Goal: Task Accomplishment & Management: Use online tool/utility

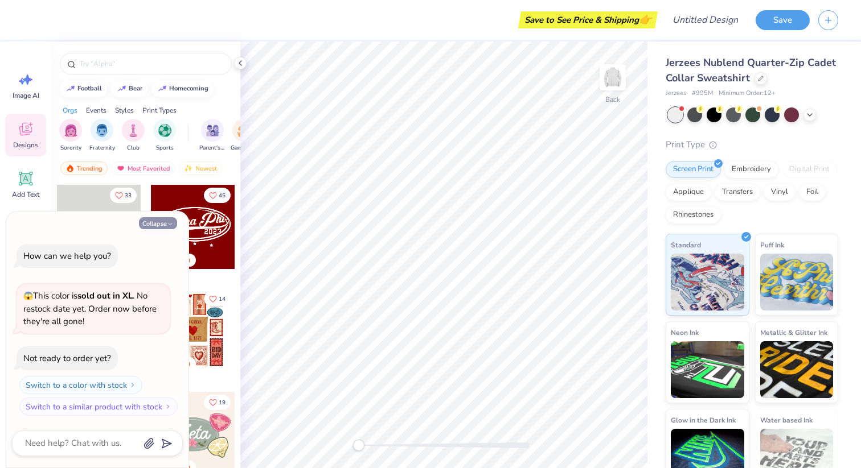
click at [160, 224] on button "Collapse" at bounding box center [158, 223] width 38 height 12
type textarea "x"
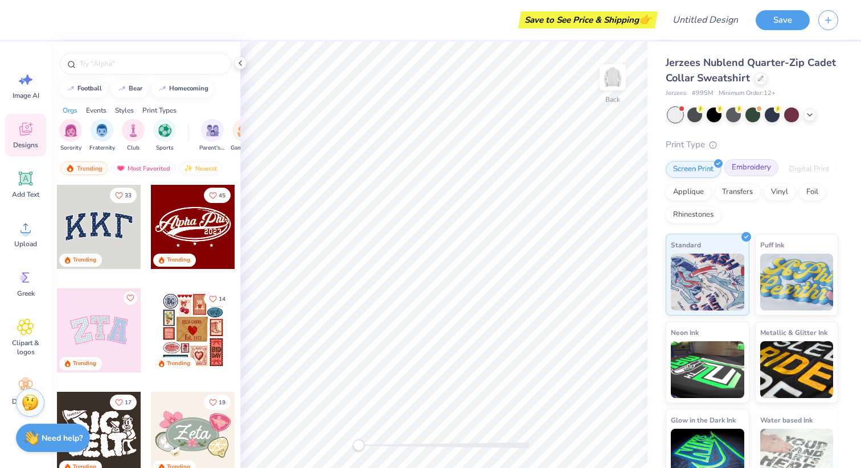
click at [756, 165] on div "Embroidery" at bounding box center [751, 167] width 54 height 17
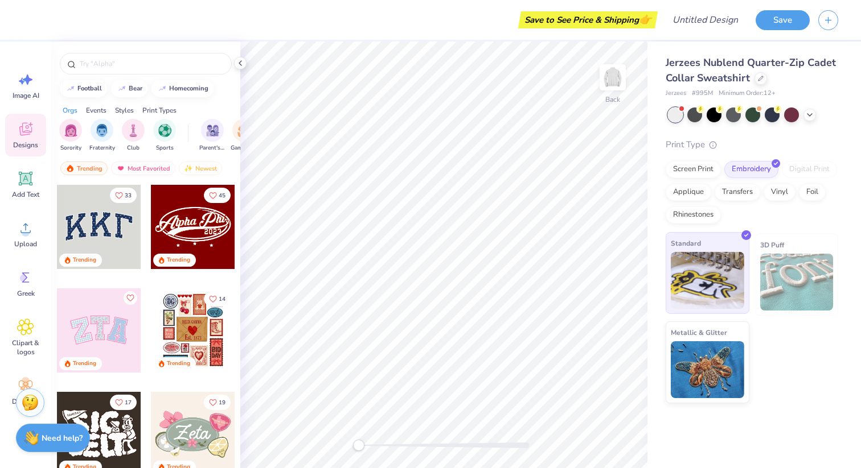
click at [728, 285] on img at bounding box center [706, 280] width 73 height 57
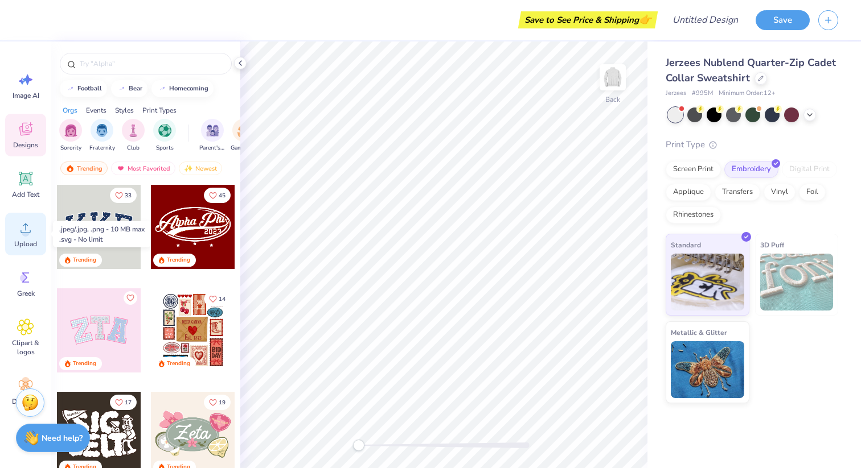
click at [22, 230] on icon at bounding box center [25, 228] width 17 height 17
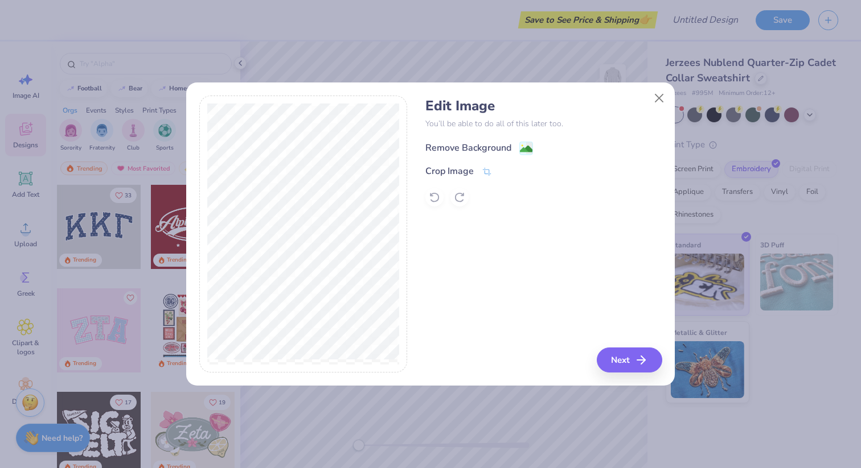
click at [512, 147] on div "Remove Background" at bounding box center [479, 148] width 108 height 14
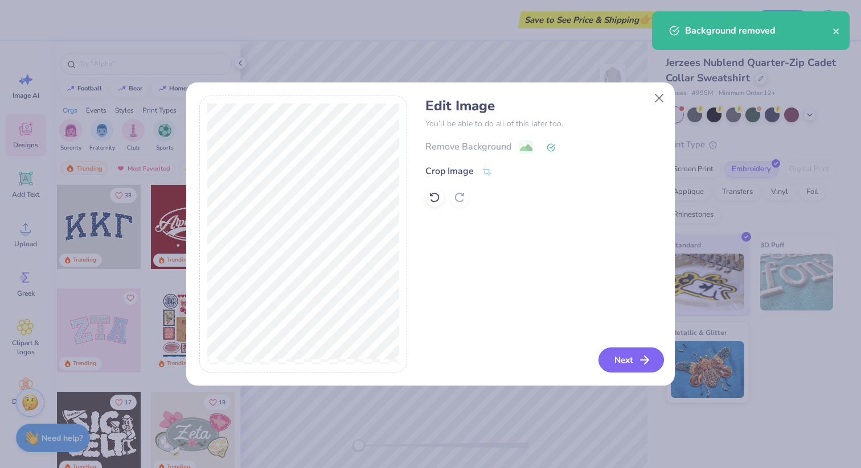
click at [618, 361] on button "Next" at bounding box center [630, 360] width 65 height 25
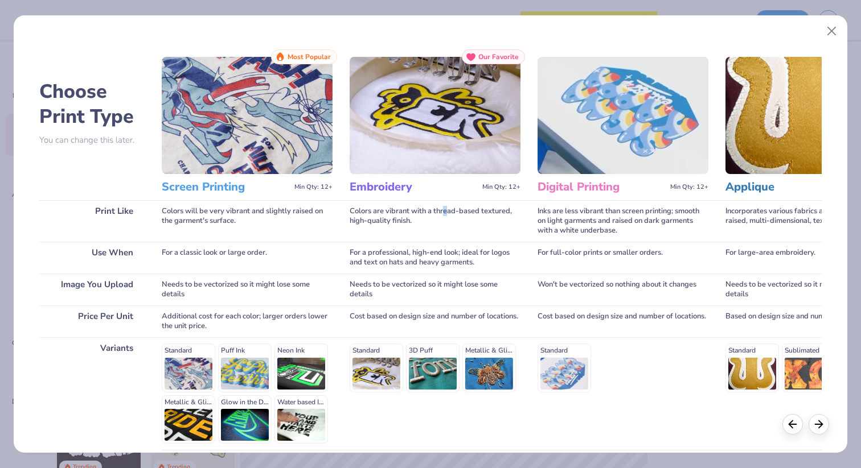
click at [445, 207] on div "Colors are vibrant with a thread-based textured, high-quality finish." at bounding box center [434, 221] width 171 height 42
click at [411, 188] on h3 "Embroidery" at bounding box center [413, 187] width 128 height 15
click at [821, 422] on polyline at bounding box center [819, 422] width 3 height 7
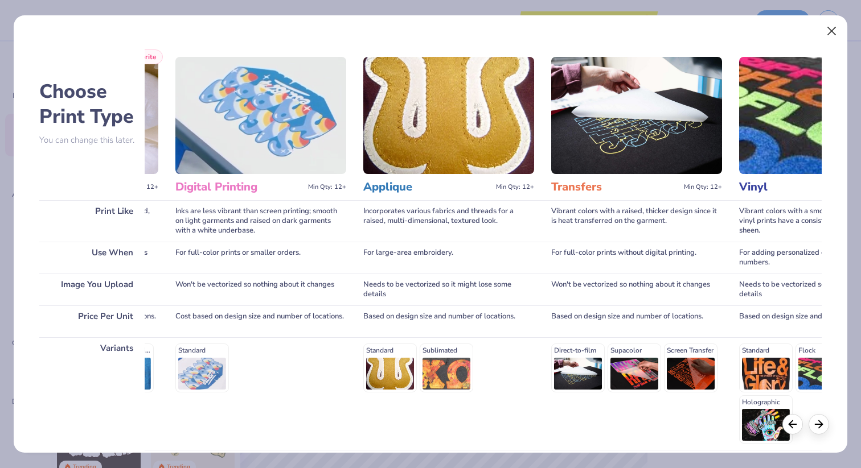
scroll to position [0, 391]
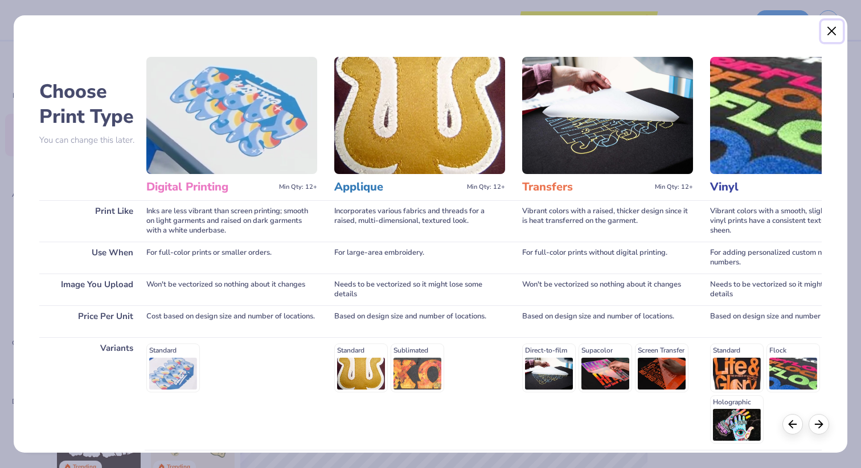
click at [826, 34] on button "Close" at bounding box center [832, 31] width 22 height 22
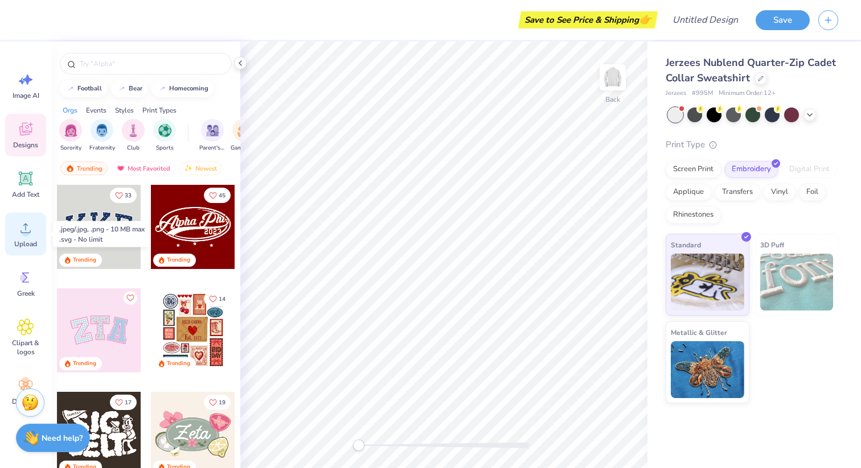
click at [28, 237] on div "Upload" at bounding box center [25, 234] width 41 height 43
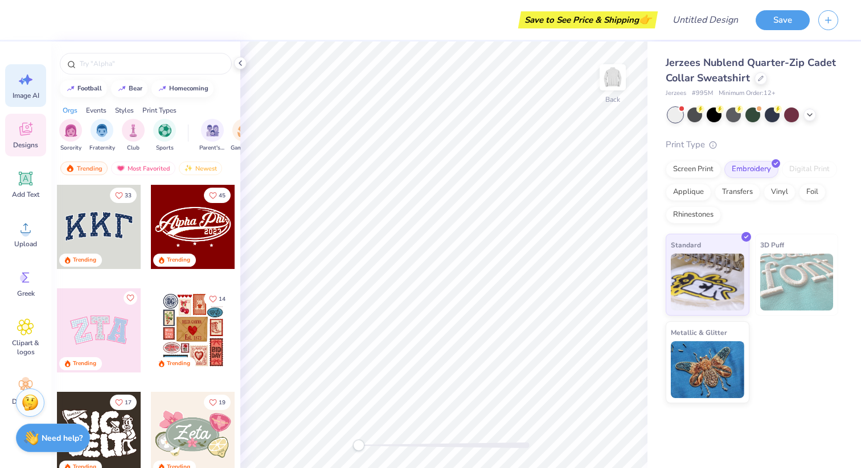
click at [24, 83] on icon at bounding box center [25, 79] width 17 height 17
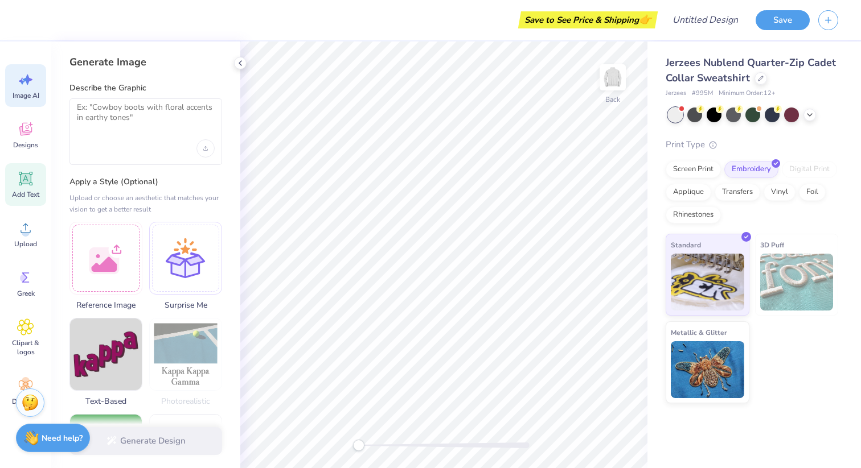
click at [24, 185] on icon at bounding box center [25, 178] width 17 height 17
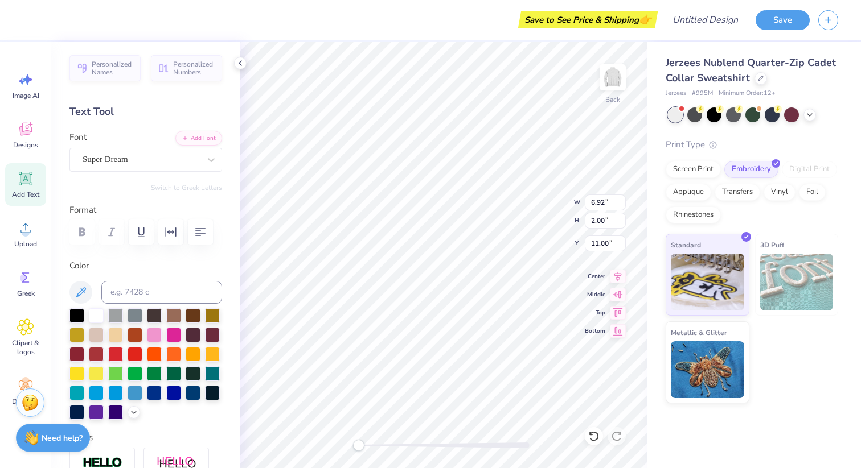
click at [23, 260] on div "Image AI Designs Add Text Upload Greek Clipart & logos Decorate" at bounding box center [25, 238] width 41 height 349
click at [22, 243] on span "Upload" at bounding box center [25, 244] width 23 height 9
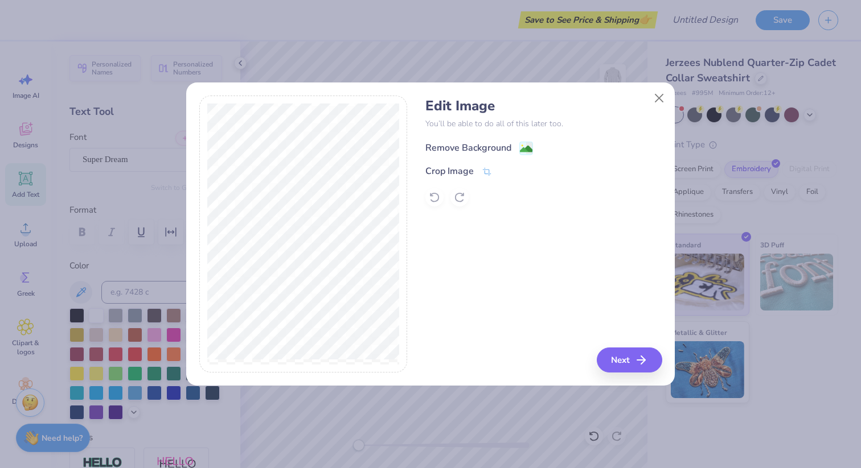
click at [499, 149] on div "Remove Background" at bounding box center [468, 148] width 86 height 14
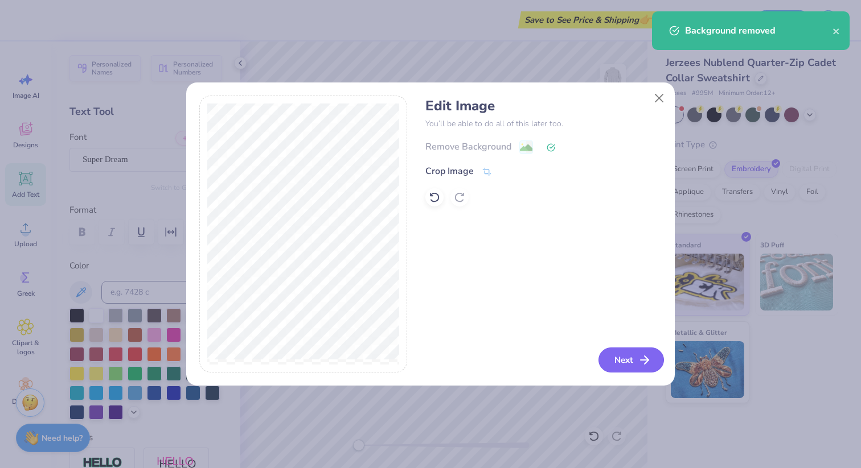
click at [623, 361] on button "Next" at bounding box center [630, 360] width 65 height 25
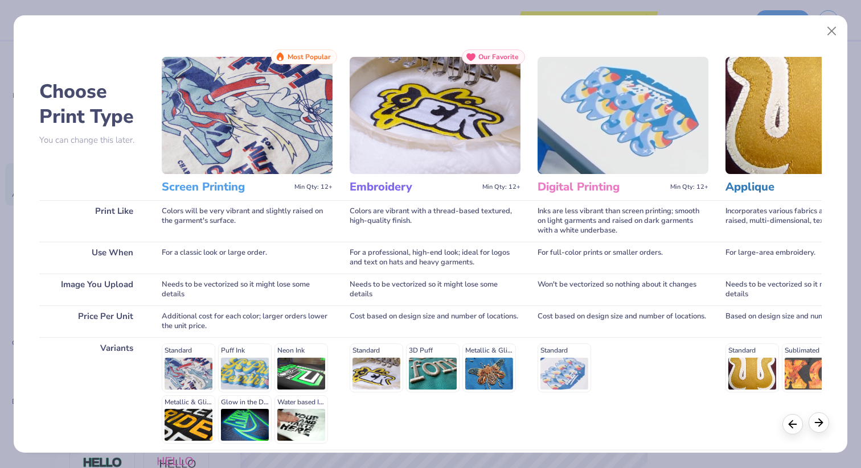
click at [822, 424] on icon at bounding box center [818, 423] width 13 height 13
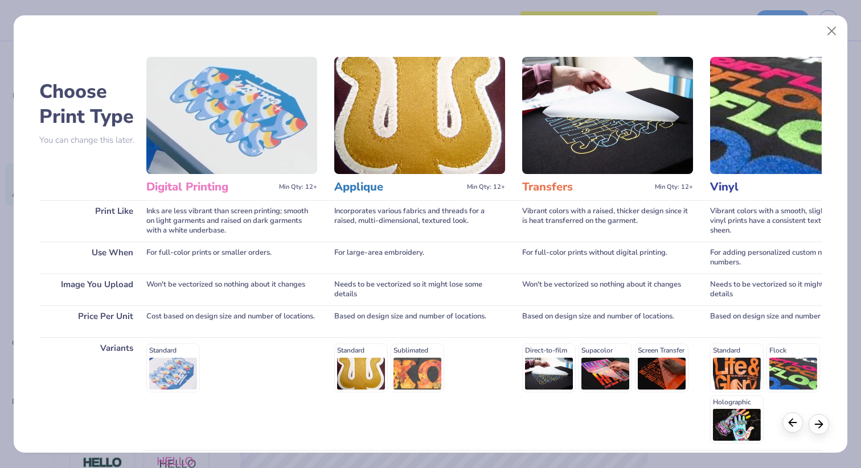
click at [794, 426] on icon at bounding box center [792, 423] width 13 height 13
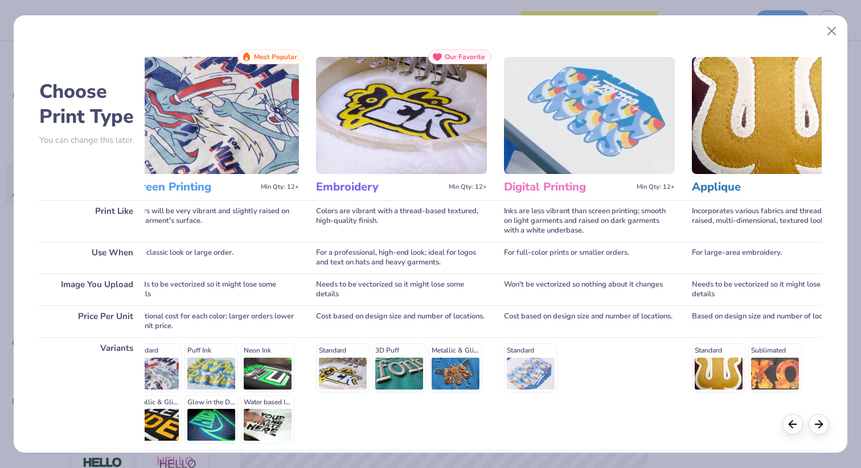
scroll to position [0, 0]
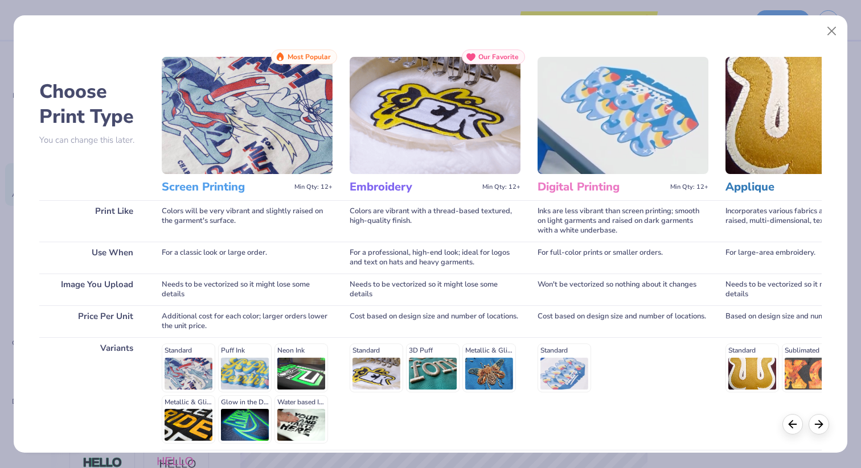
click at [437, 104] on img at bounding box center [434, 115] width 171 height 117
click at [441, 106] on img at bounding box center [434, 115] width 171 height 117
click at [184, 192] on h3 "Screen Printing" at bounding box center [226, 187] width 128 height 15
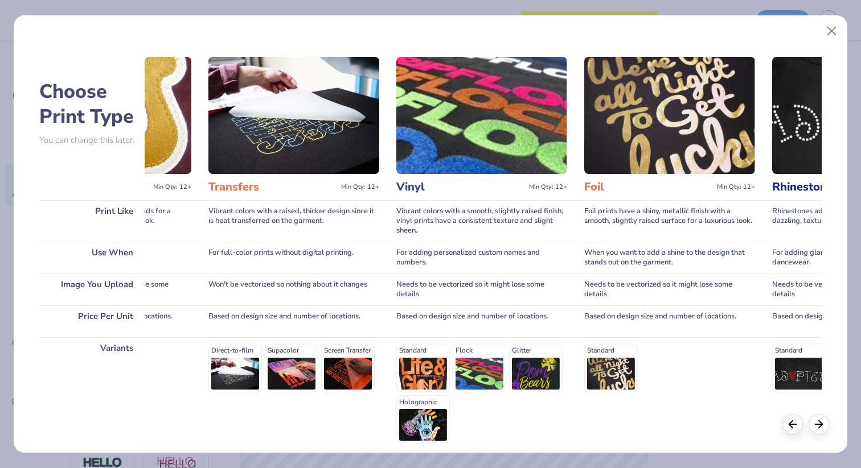
scroll to position [0, 842]
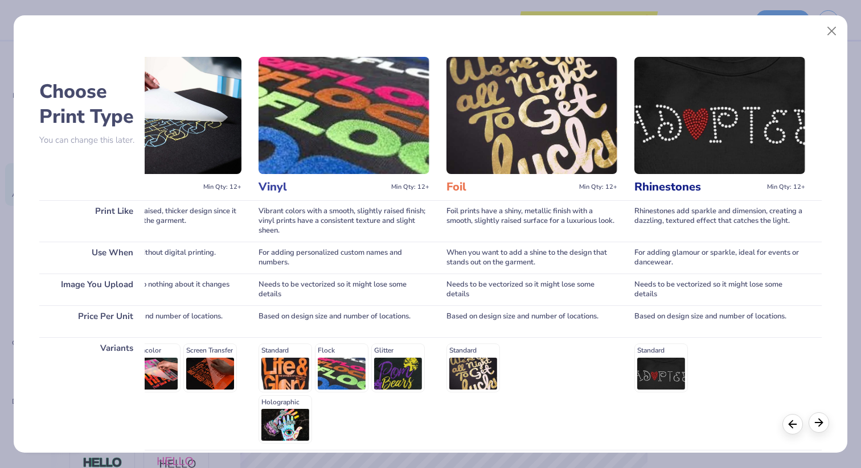
click at [816, 425] on icon at bounding box center [818, 423] width 13 height 13
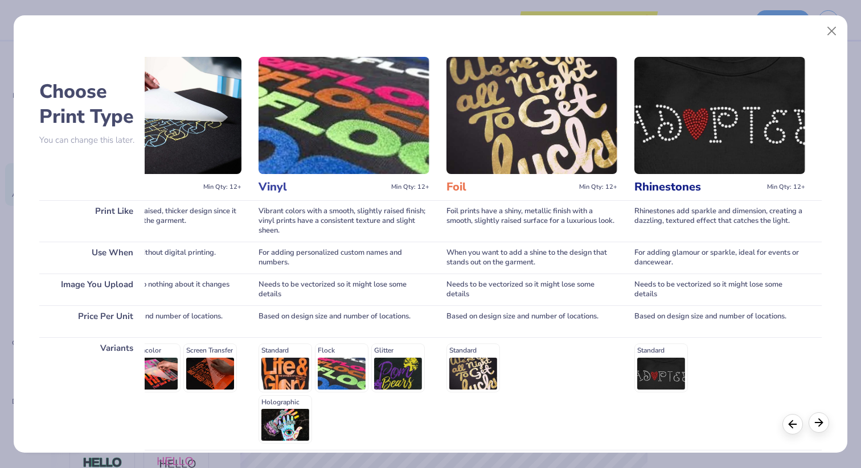
click at [816, 425] on icon at bounding box center [818, 423] width 13 height 13
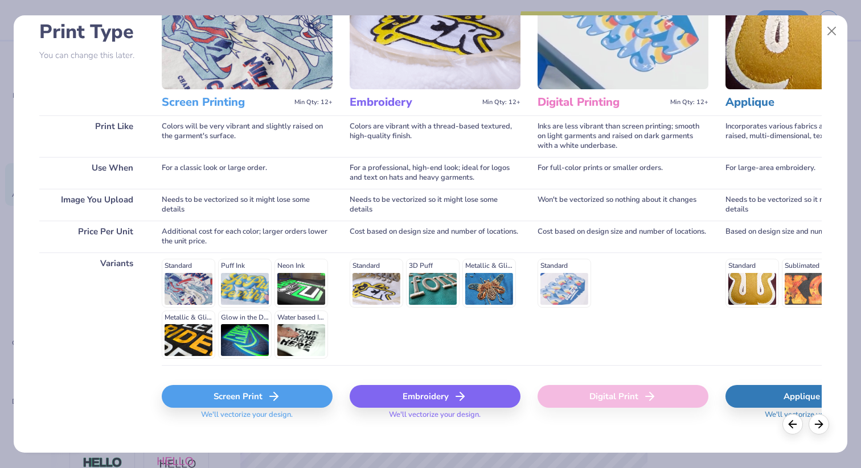
scroll to position [86, 0]
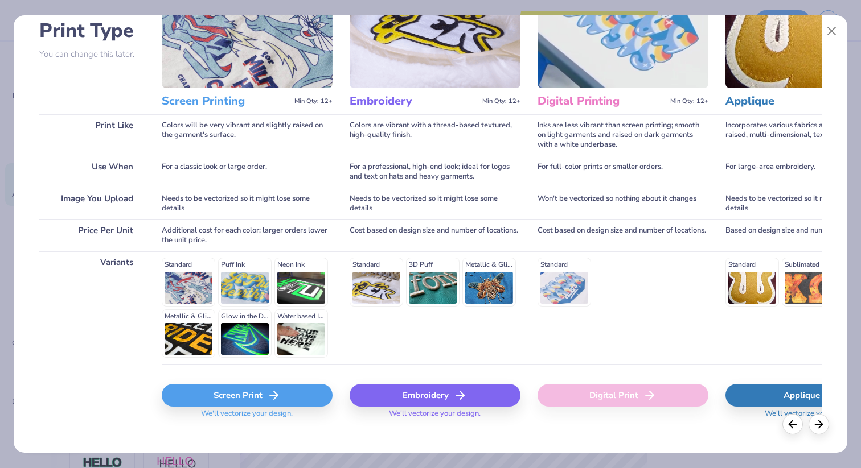
click at [430, 393] on div "Embroidery" at bounding box center [434, 395] width 171 height 23
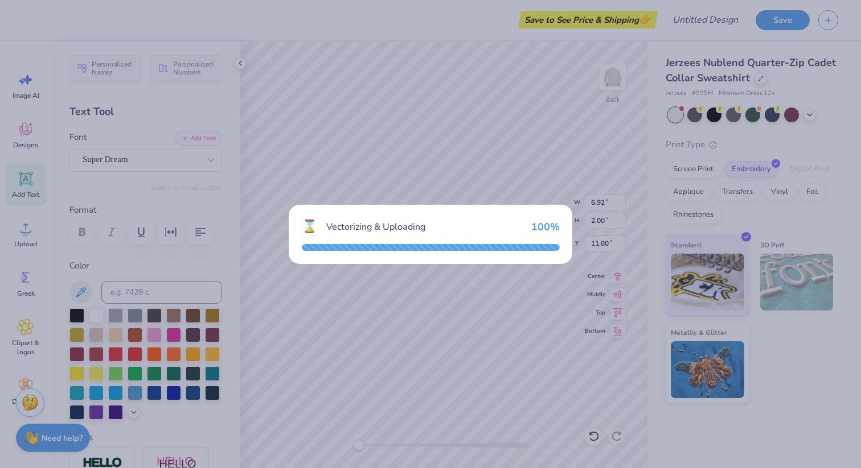
type input "7.94"
type input "7.97"
type input "8.02"
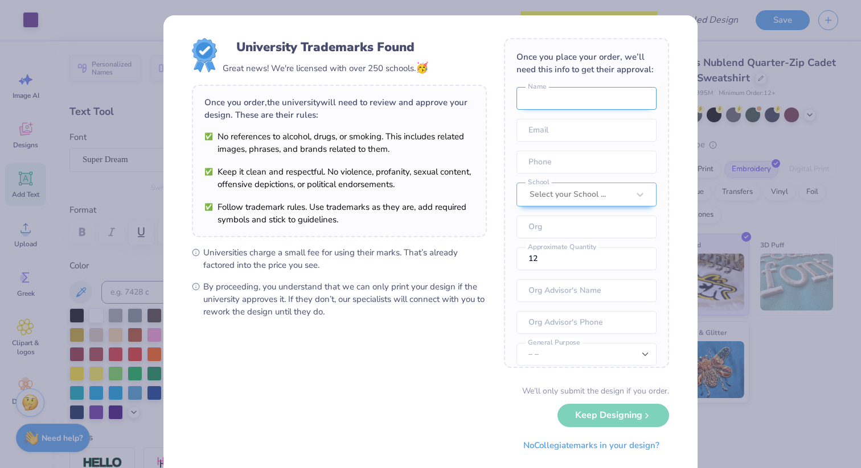
click at [592, 96] on input "text" at bounding box center [586, 98] width 140 height 23
click at [494, 406] on div "We’ll only submit the design if you order. Keep Designing No Collegiate marks i…" at bounding box center [430, 421] width 477 height 72
click at [577, 417] on div "We’ll only submit the design if you order. Keep Designing No Collegiate marks i…" at bounding box center [430, 421] width 477 height 72
click at [628, 417] on div "We’ll only submit the design if you order. Keep Designing No Collegiate marks i…" at bounding box center [430, 421] width 477 height 72
click at [554, 103] on input "text" at bounding box center [586, 98] width 140 height 23
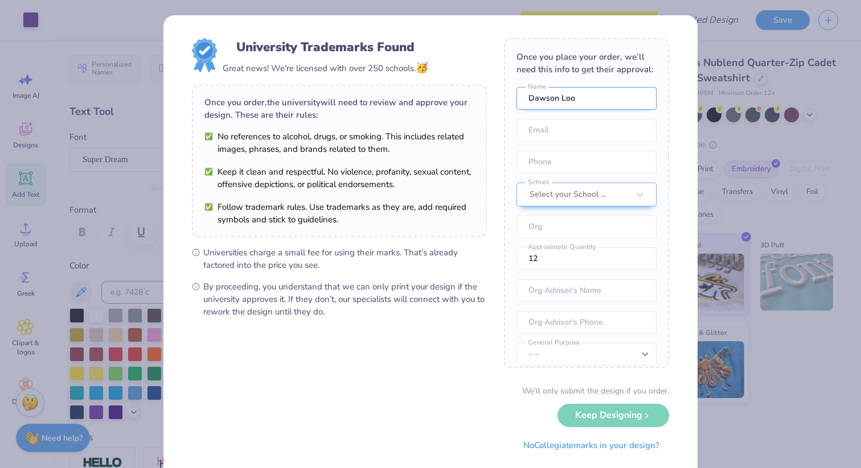
type input "Dawson Loo"
type input "[EMAIL_ADDRESS][DOMAIN_NAME]"
type input "[PHONE_NUMBER]"
click at [577, 197] on div at bounding box center [578, 194] width 99 height 15
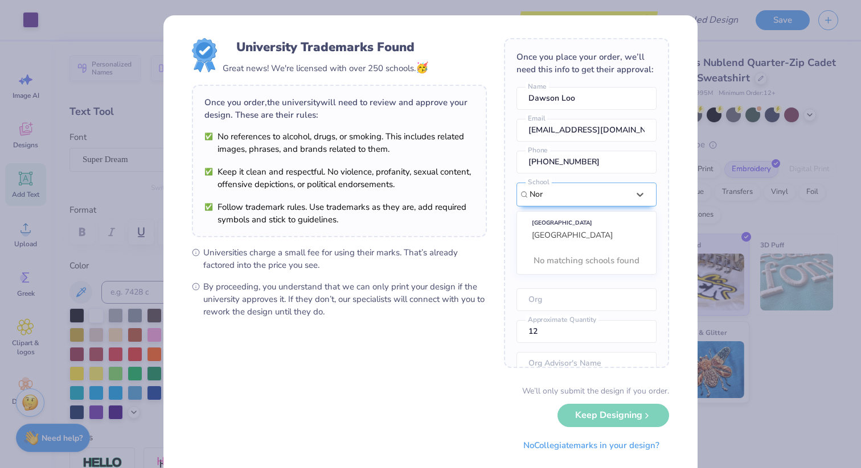
scroll to position [51, 0]
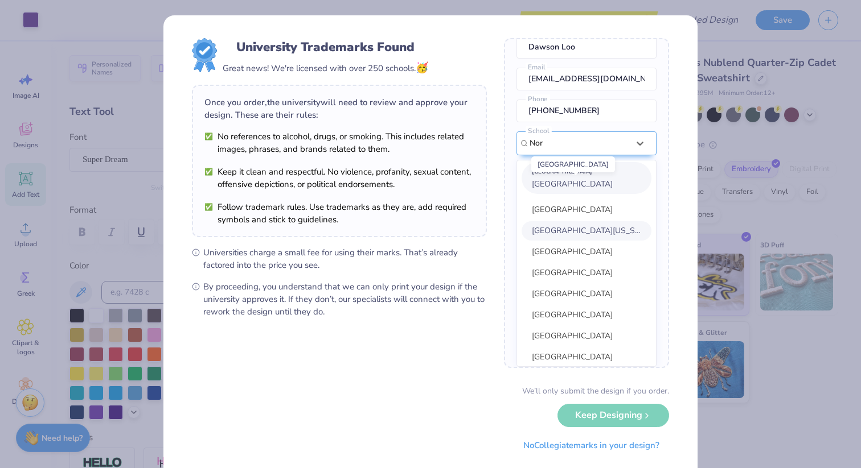
click at [593, 180] on span "[GEOGRAPHIC_DATA]" at bounding box center [572, 184] width 81 height 11
type input "Nor"
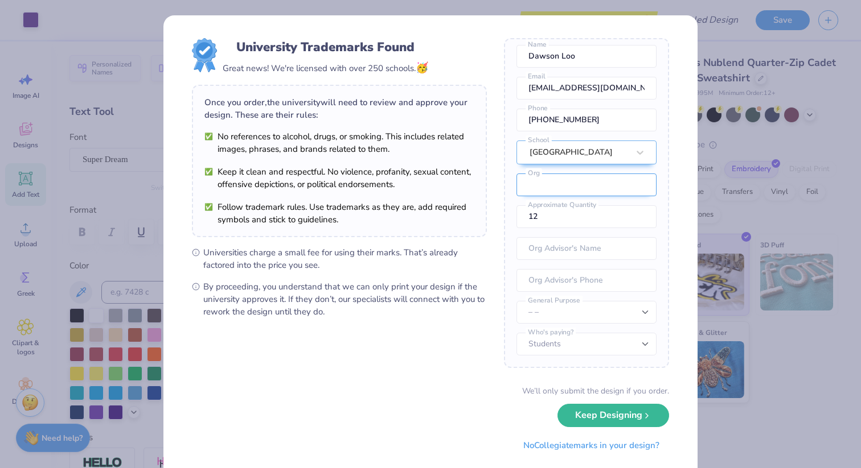
click at [589, 184] on input "text" at bounding box center [586, 185] width 140 height 23
type input "[PERSON_NAME] Scholars"
drag, startPoint x: 575, startPoint y: 220, endPoint x: 508, endPoint y: 217, distance: 66.6
click at [508, 217] on div "Once you place your order, we’ll need this info to get their approval: [PERSON_…" at bounding box center [586, 203] width 165 height 330
type input "20"
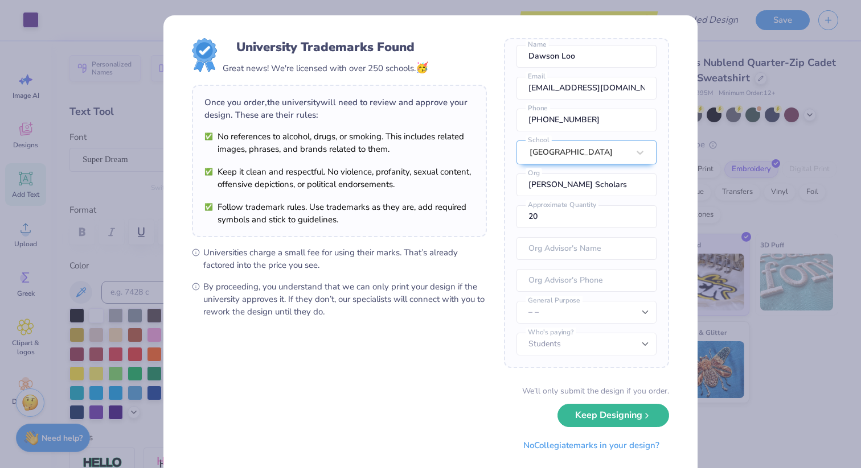
click at [590, 376] on form "University Trademarks Found Great news! We're licensed with over 250 schools. 🥳…" at bounding box center [430, 247] width 477 height 419
click at [610, 320] on select "– – Member apparel for registered Student Organization / Department / School Fu…" at bounding box center [586, 312] width 140 height 23
select select "Member apparel for registered Student Organization / Department / School"
click at [611, 341] on select "Students University" at bounding box center [586, 344] width 140 height 23
click at [608, 410] on button "Keep Designing" at bounding box center [613, 412] width 112 height 23
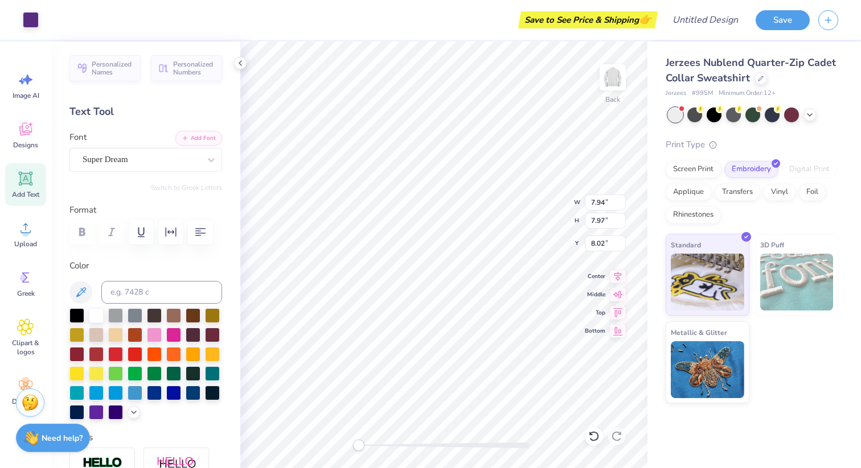
type input "2.13"
type input "2.14"
type input "6.92"
type input "2.00"
type input "11.00"
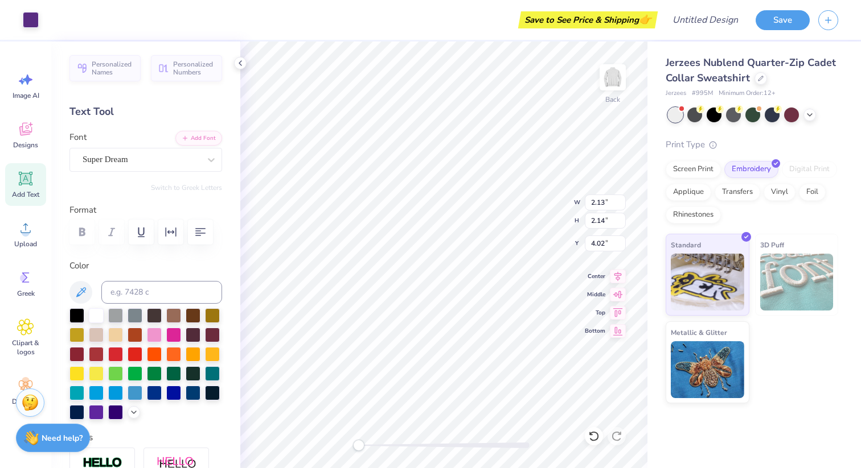
type input "2.63"
type input "2.64"
type input "3.52"
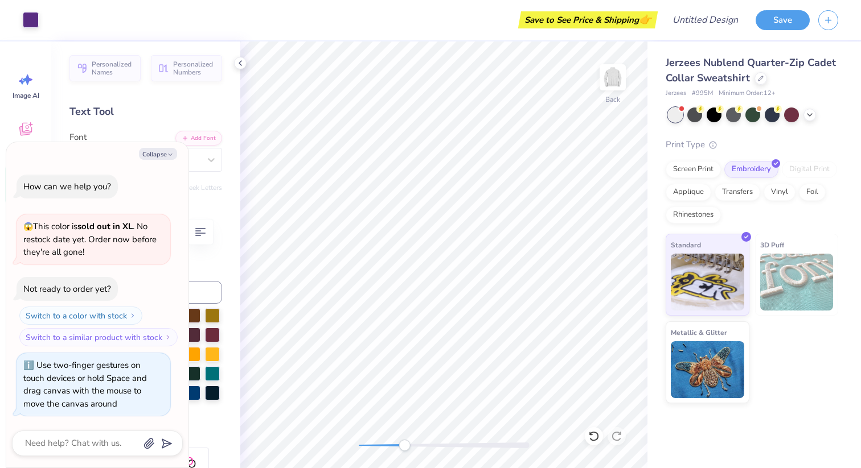
drag, startPoint x: 359, startPoint y: 447, endPoint x: 404, endPoint y: 444, distance: 45.1
click at [404, 444] on div "Accessibility label" at bounding box center [403, 445] width 11 height 11
click at [713, 117] on div at bounding box center [713, 113] width 15 height 15
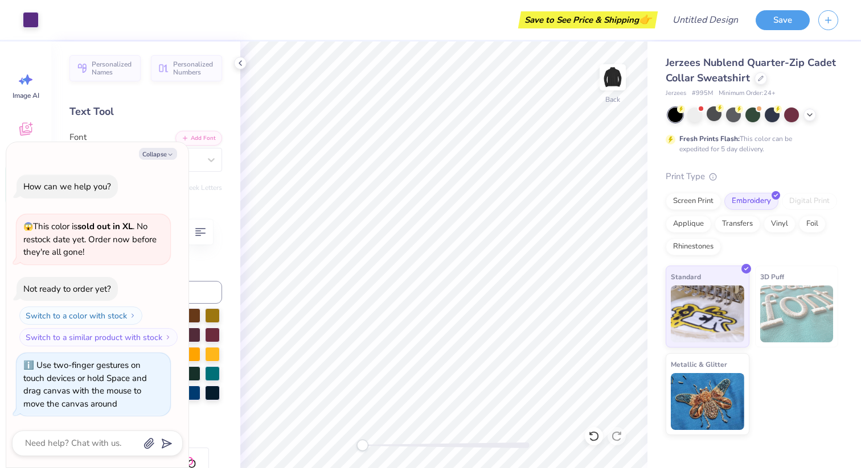
drag, startPoint x: 402, startPoint y: 444, endPoint x: 363, endPoint y: 443, distance: 39.9
click at [362, 443] on div "Accessibility label" at bounding box center [361, 445] width 11 height 11
click at [711, 118] on div at bounding box center [713, 113] width 15 height 15
click at [730, 117] on div at bounding box center [733, 113] width 15 height 15
click at [756, 112] on div at bounding box center [752, 113] width 15 height 15
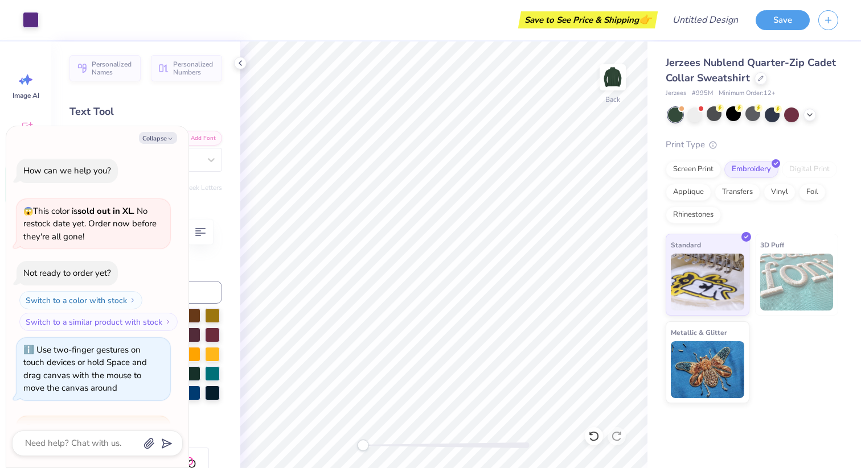
scroll to position [132, 0]
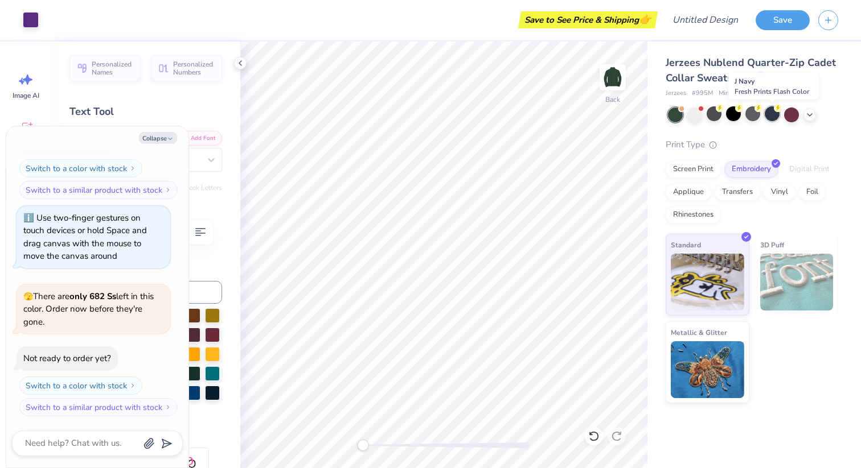
click at [775, 113] on div at bounding box center [771, 113] width 15 height 15
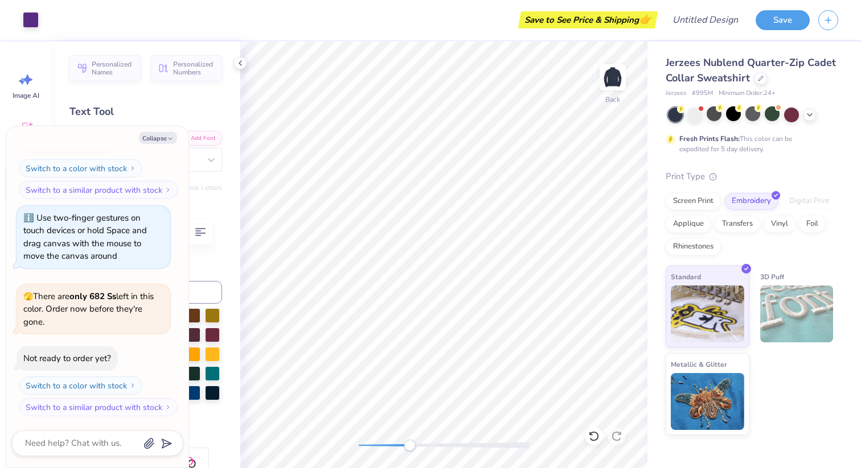
click at [406, 438] on div "Back" at bounding box center [443, 255] width 407 height 427
click at [310, 438] on div "Back" at bounding box center [443, 255] width 407 height 427
click at [161, 138] on button "Collapse" at bounding box center [158, 138] width 38 height 12
type textarea "x"
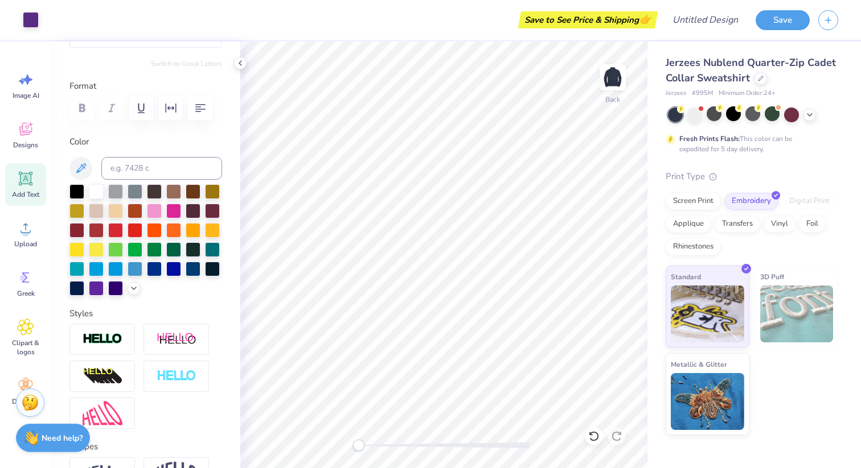
scroll to position [0, 0]
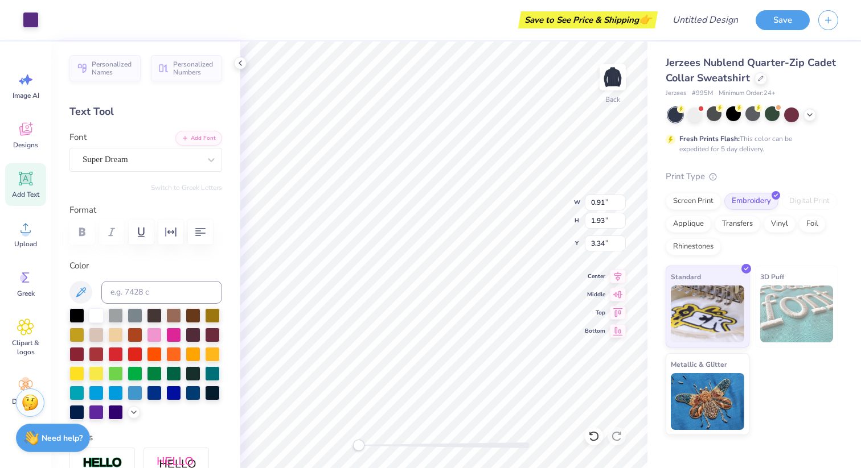
type input "0.88"
click at [538, 330] on li "Group" at bounding box center [544, 331] width 89 height 22
click at [30, 130] on icon at bounding box center [25, 129] width 17 height 17
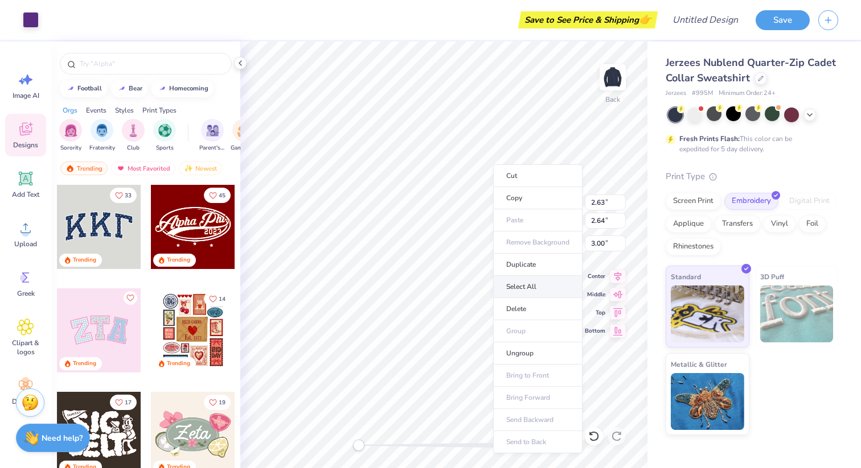
click at [530, 287] on li "Select All" at bounding box center [537, 287] width 89 height 22
click at [694, 118] on div at bounding box center [694, 113] width 15 height 15
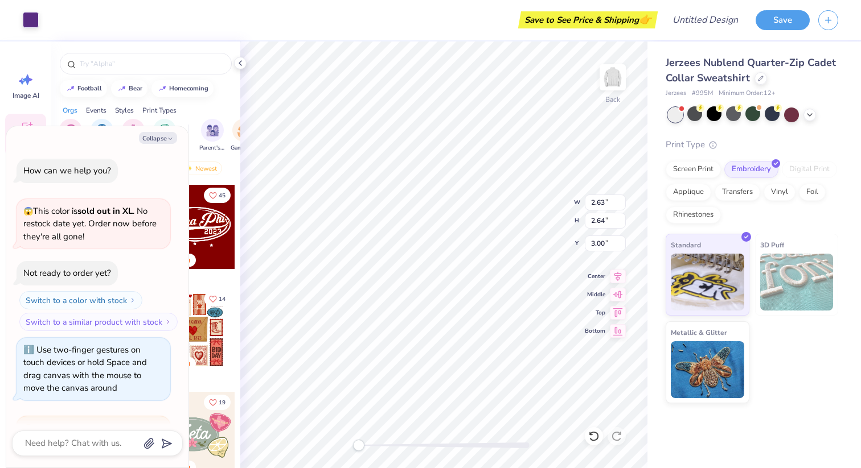
scroll to position [280, 0]
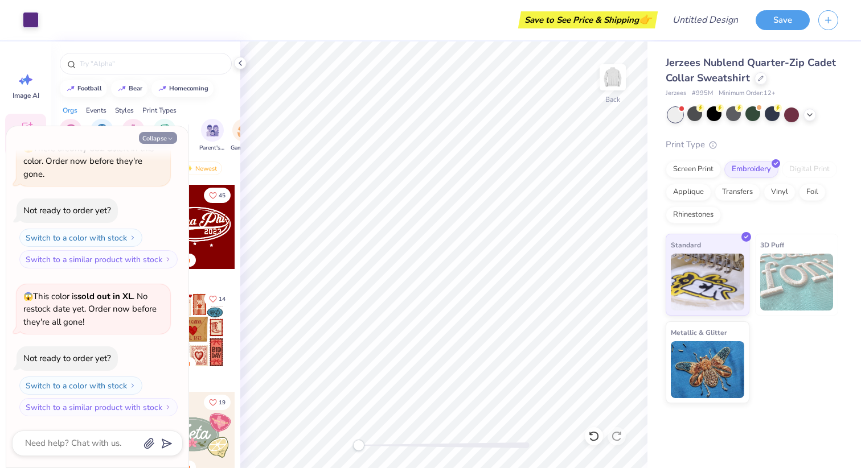
click at [161, 137] on button "Collapse" at bounding box center [158, 138] width 38 height 12
type textarea "x"
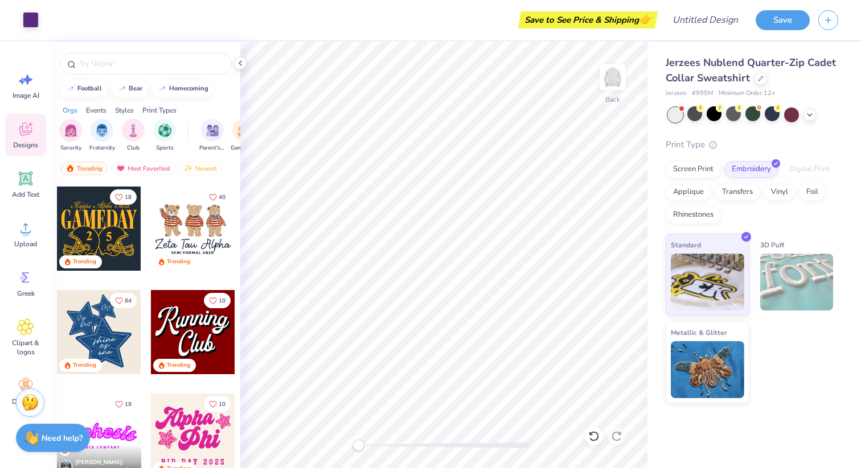
scroll to position [636, 0]
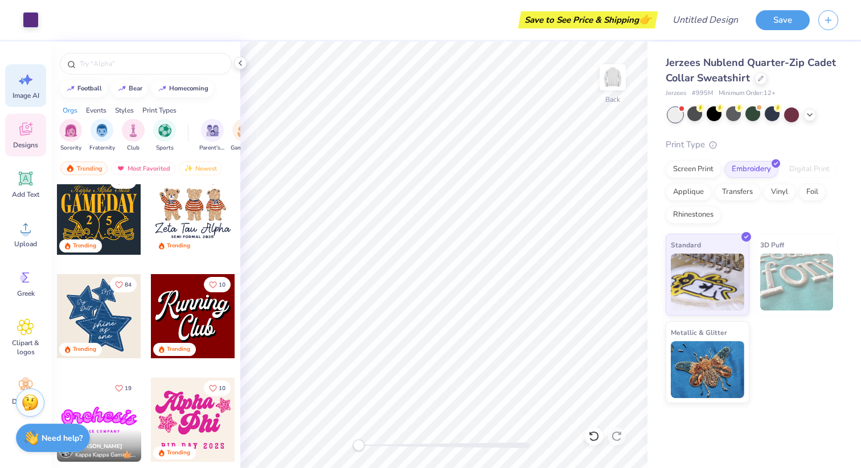
click at [32, 87] on icon at bounding box center [25, 79] width 17 height 17
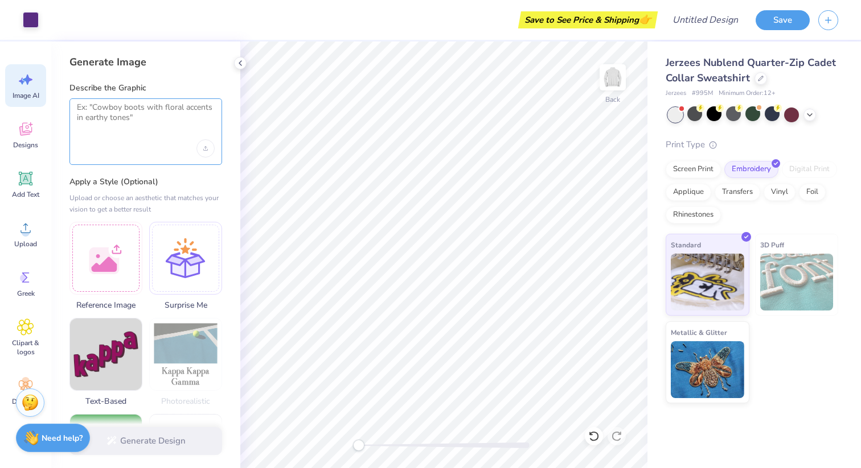
click at [148, 119] on textarea at bounding box center [146, 116] width 138 height 28
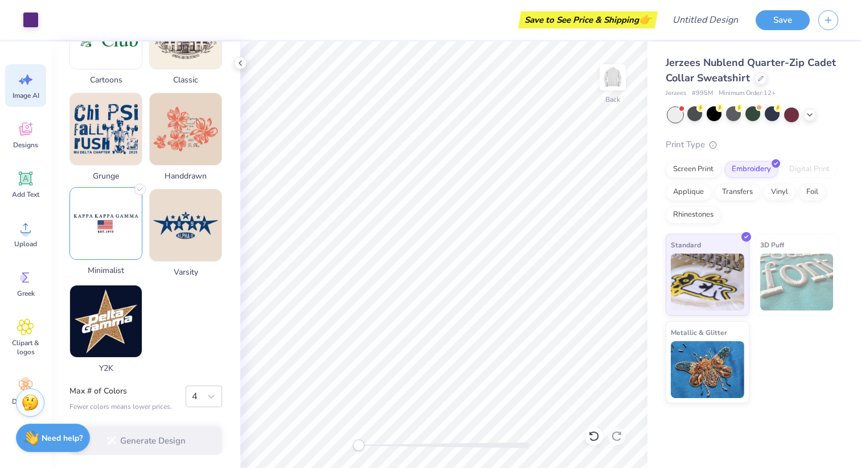
scroll to position [0, 0]
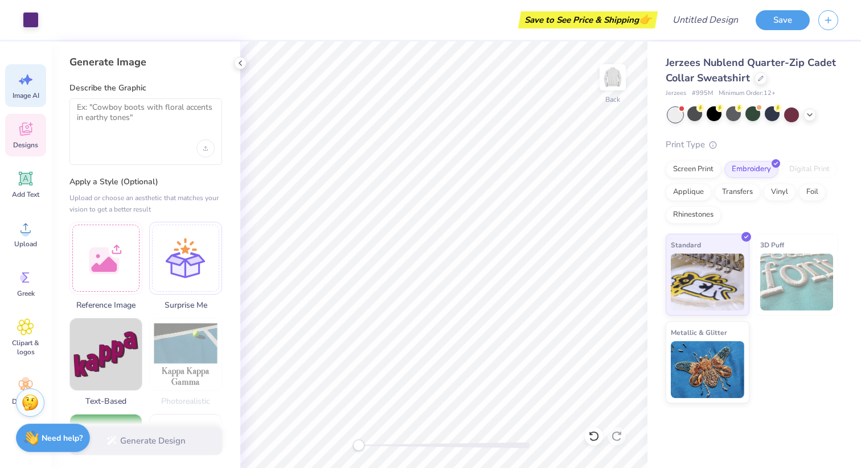
click at [30, 133] on icon at bounding box center [25, 130] width 11 height 9
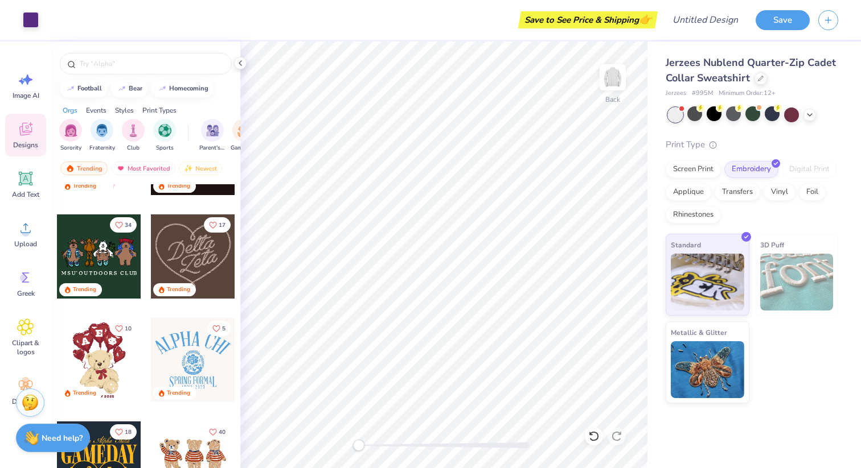
scroll to position [375, 0]
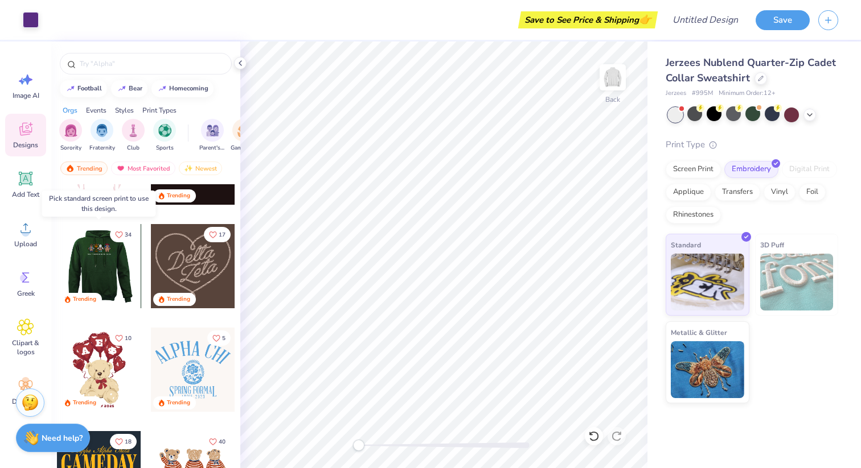
click at [111, 269] on div at bounding box center [98, 266] width 84 height 84
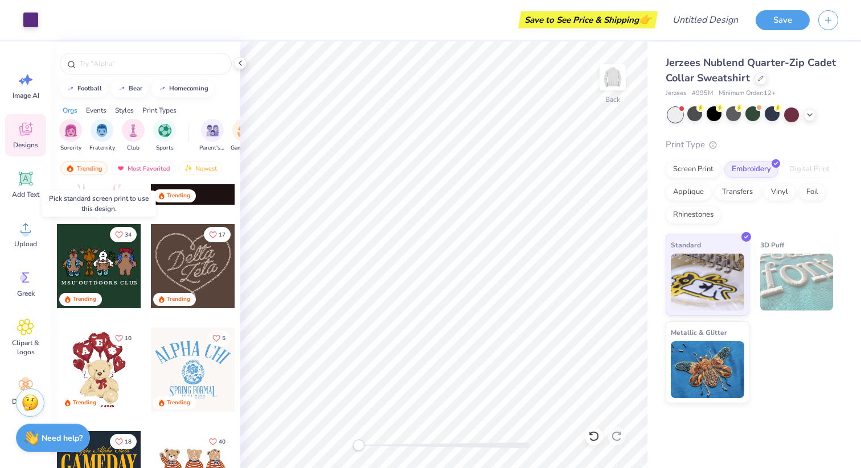
click at [93, 265] on div at bounding box center [99, 266] width 84 height 84
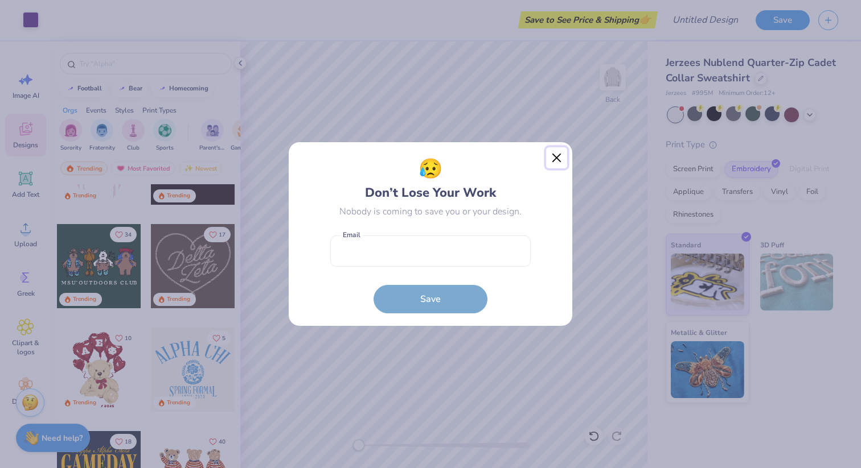
click at [558, 156] on button "Close" at bounding box center [557, 158] width 22 height 22
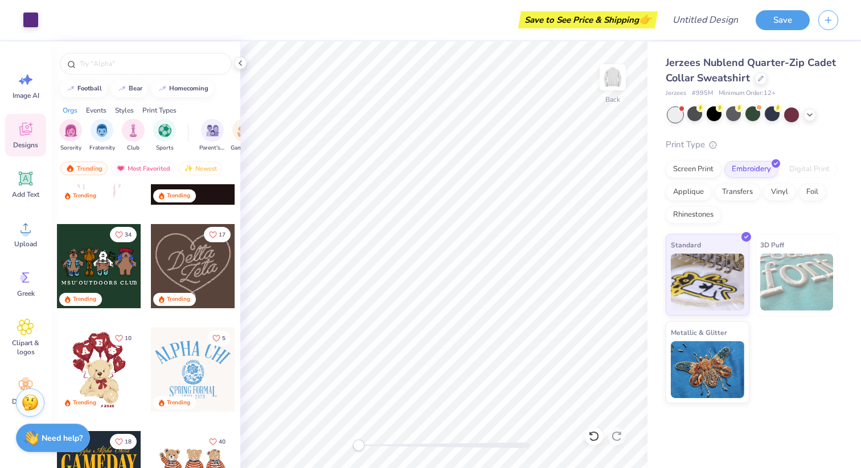
click at [456, 34] on div "Save to See Price & Shipping 👉" at bounding box center [350, 20] width 607 height 40
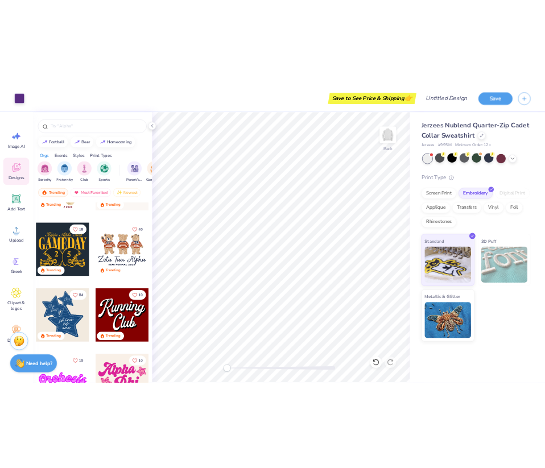
scroll to position [592, 0]
